Goal: Find specific page/section: Find specific page/section

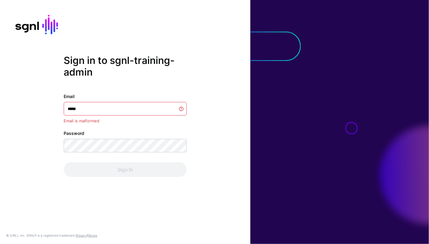
type input "******"
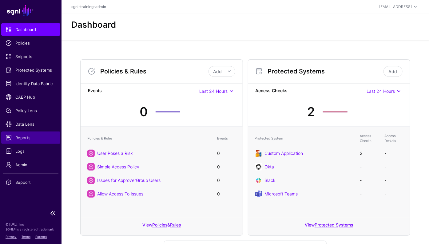
click at [26, 138] on span "Reports" at bounding box center [31, 138] width 50 height 6
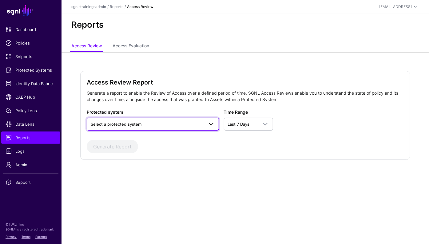
click at [168, 127] on span "Select a protected system" at bounding box center [147, 124] width 113 height 7
click at [149, 51] on link "Access Evaluation" at bounding box center [131, 47] width 37 height 12
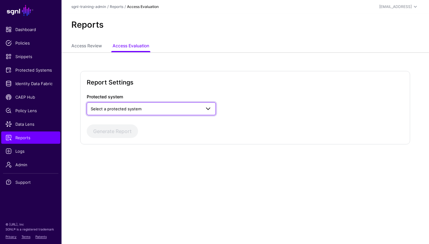
click at [139, 112] on span "Select a protected system" at bounding box center [146, 108] width 110 height 7
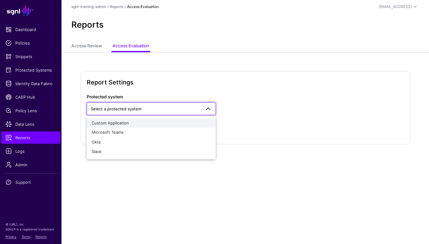
click at [133, 123] on div "Custom Application" at bounding box center [151, 123] width 119 height 6
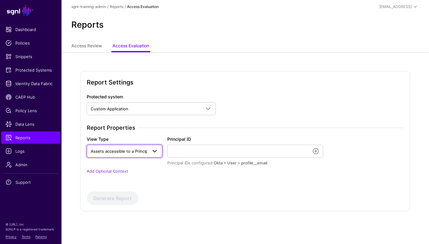
click at [141, 148] on span "Assets accessible to a Principal" at bounding box center [125, 151] width 68 height 7
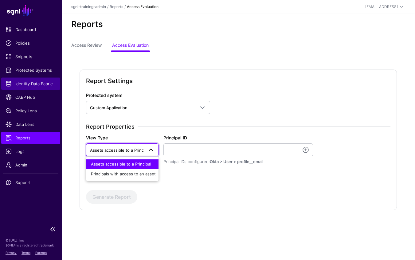
click at [17, 81] on span "Identity Data Fabric" at bounding box center [31, 84] width 50 height 6
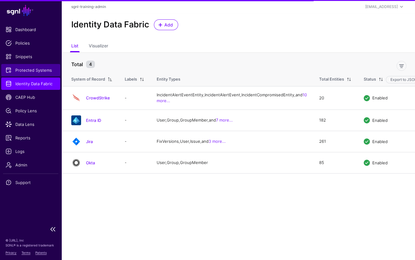
click at [19, 71] on span "Protected Systems" at bounding box center [31, 70] width 50 height 6
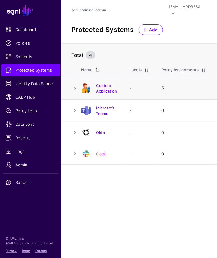
click at [100, 82] on td "Custom Application" at bounding box center [102, 88] width 42 height 22
click at [102, 86] on link "Custom Application" at bounding box center [106, 88] width 21 height 10
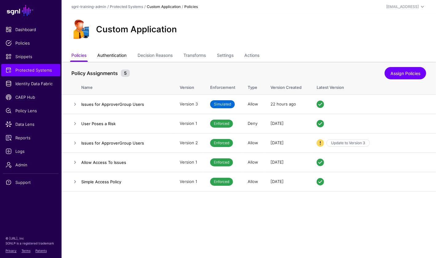
click at [113, 54] on link "Authentication" at bounding box center [111, 56] width 29 height 12
